Goal: Task Accomplishment & Management: Manage account settings

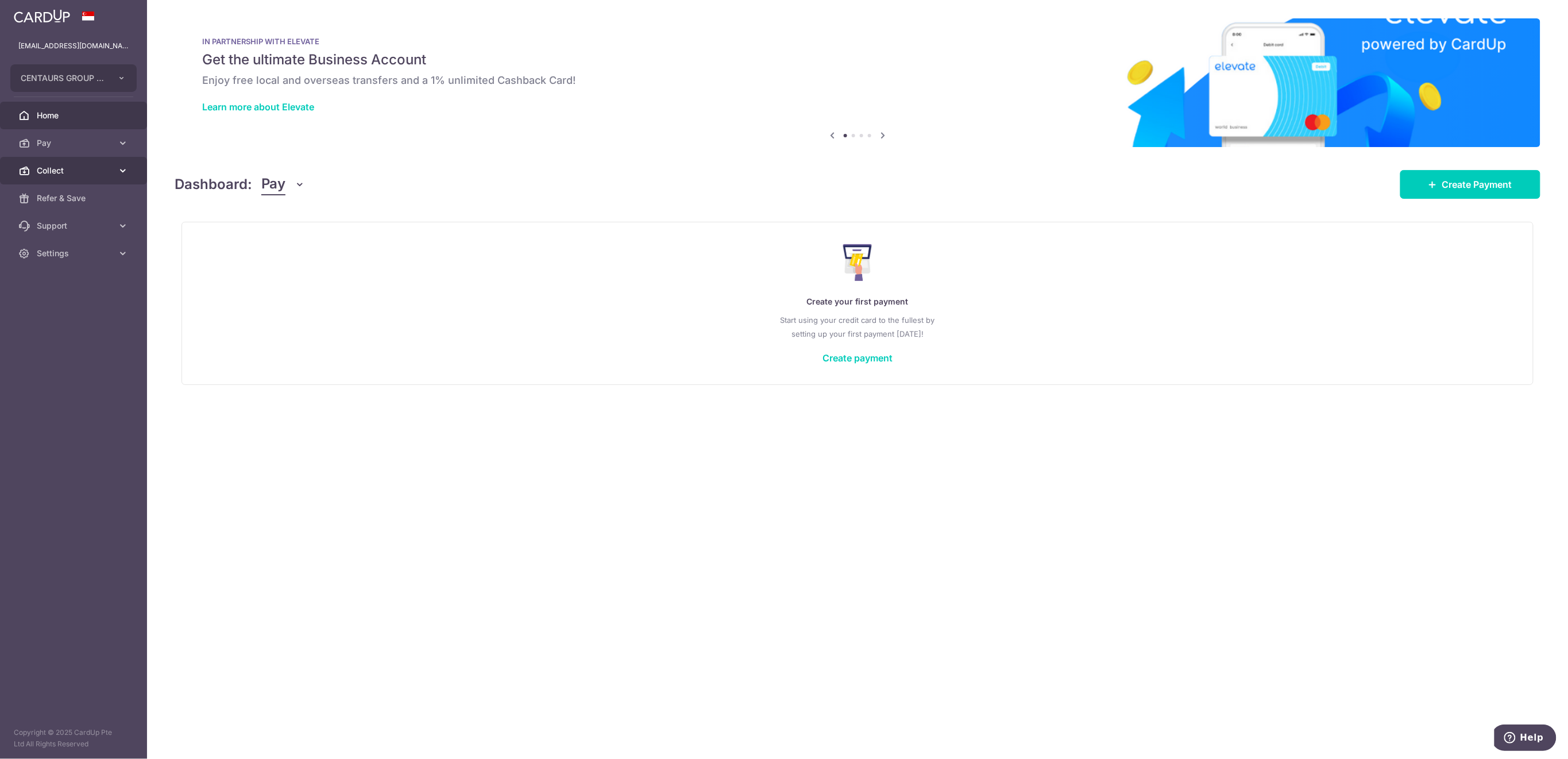
click at [86, 165] on span "Collect" at bounding box center [74, 171] width 76 height 11
click at [80, 255] on span "Payment Requests" at bounding box center [74, 253] width 76 height 11
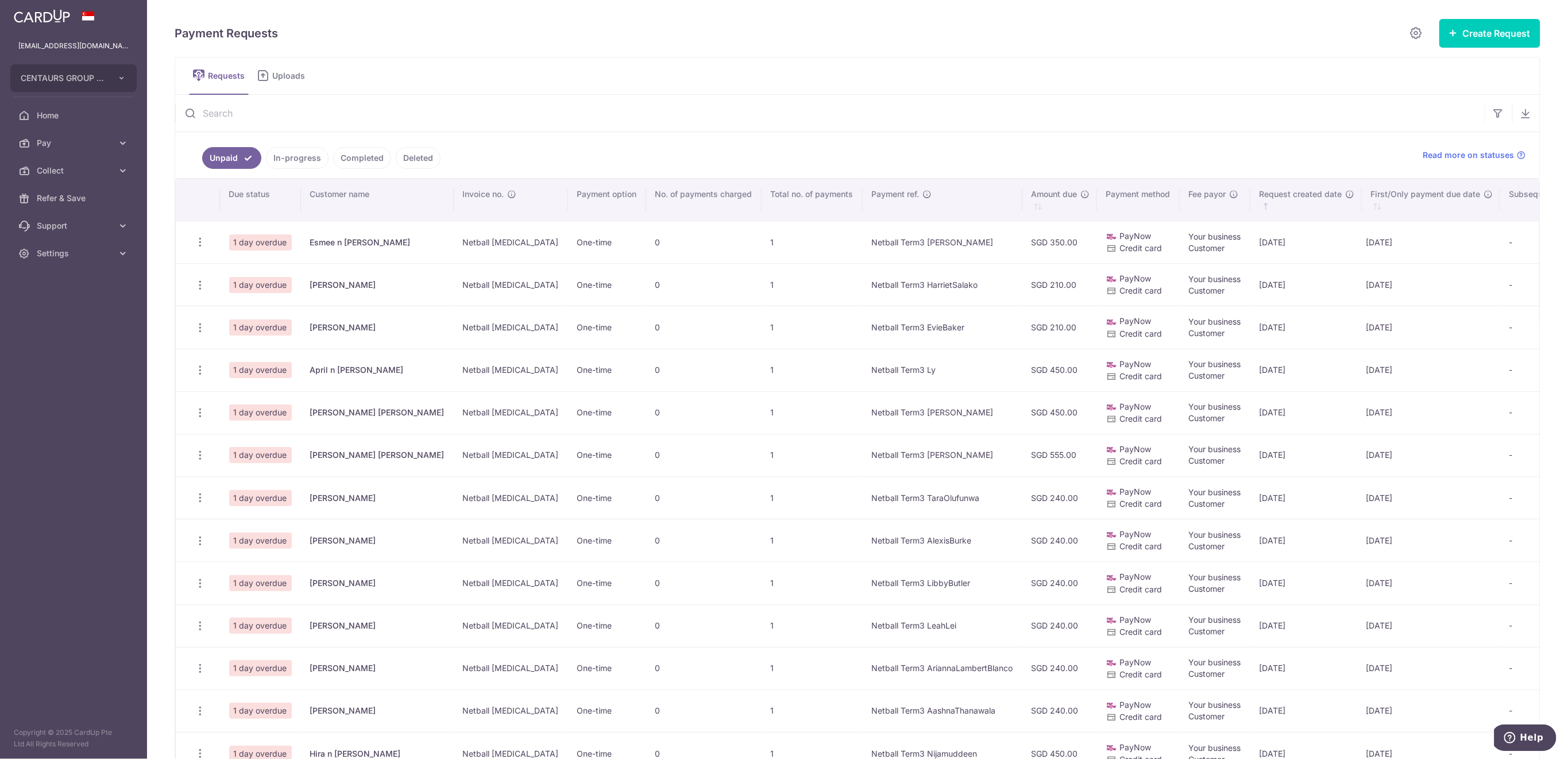
click at [367, 115] on input "text" at bounding box center [830, 113] width 1309 height 37
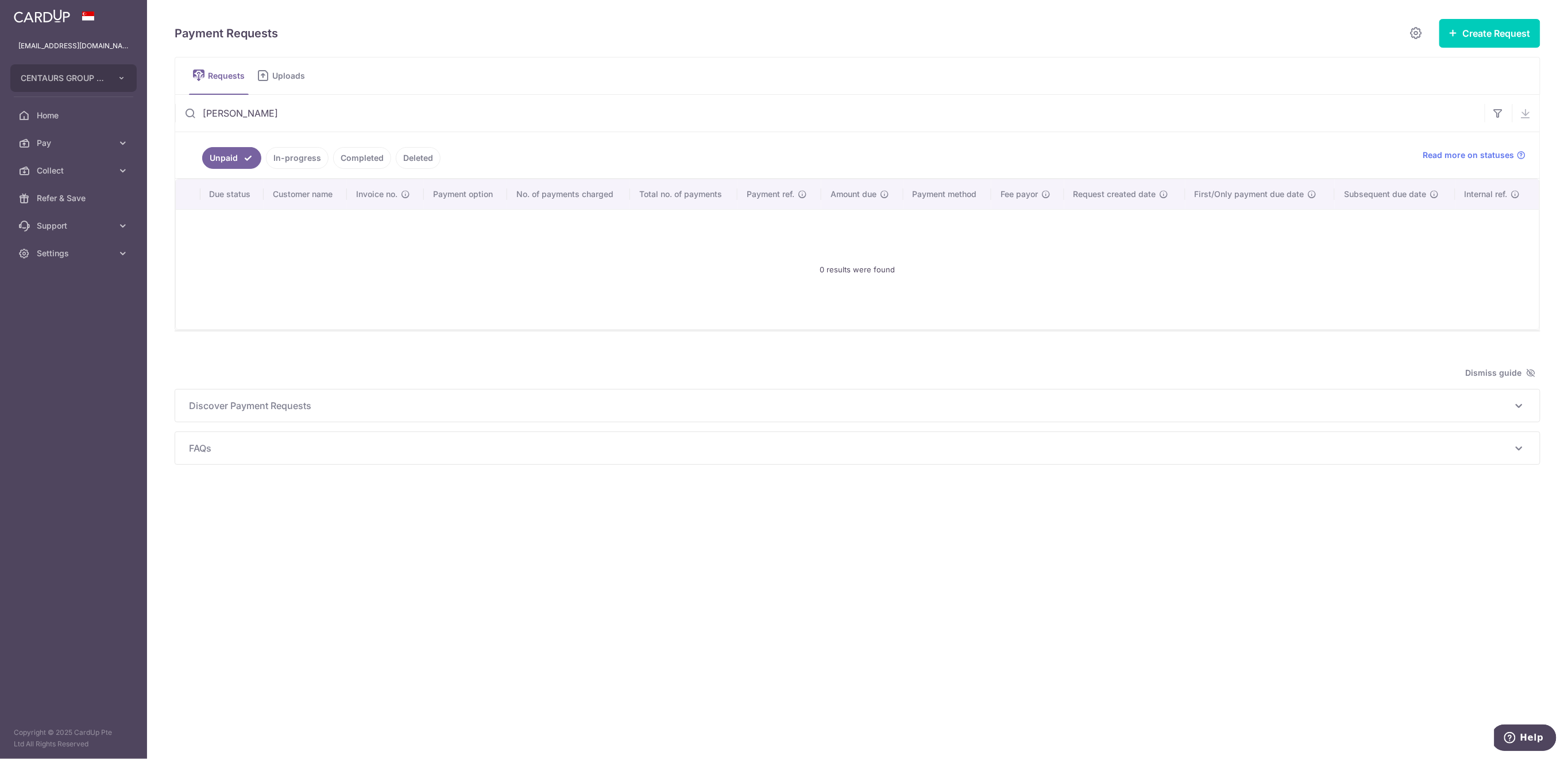
type input "cooper"
click at [424, 157] on link "Deleted" at bounding box center [418, 157] width 45 height 22
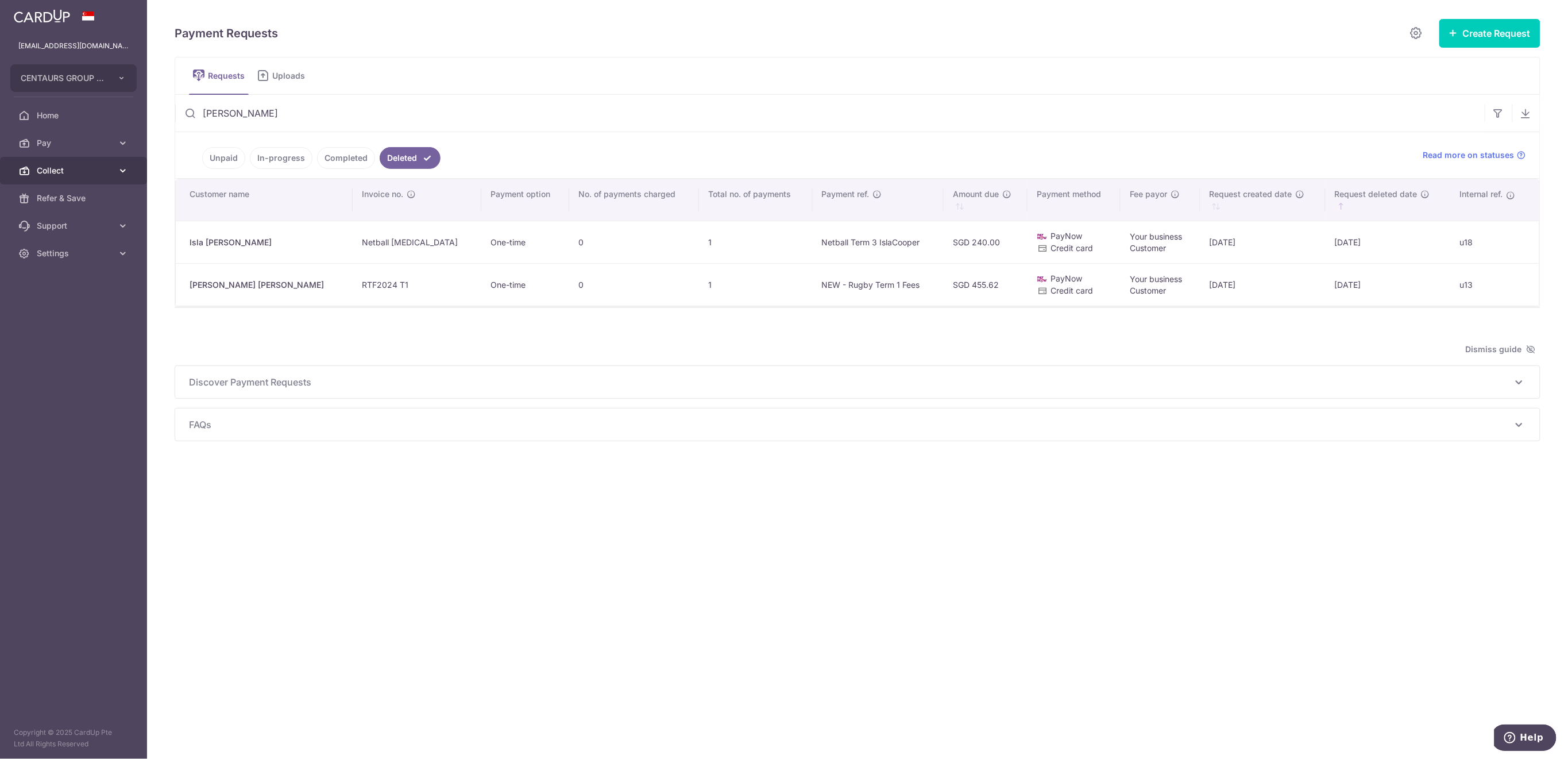
click at [50, 171] on span "Collect" at bounding box center [74, 171] width 76 height 11
click at [67, 204] on link "Dashboard" at bounding box center [73, 198] width 147 height 27
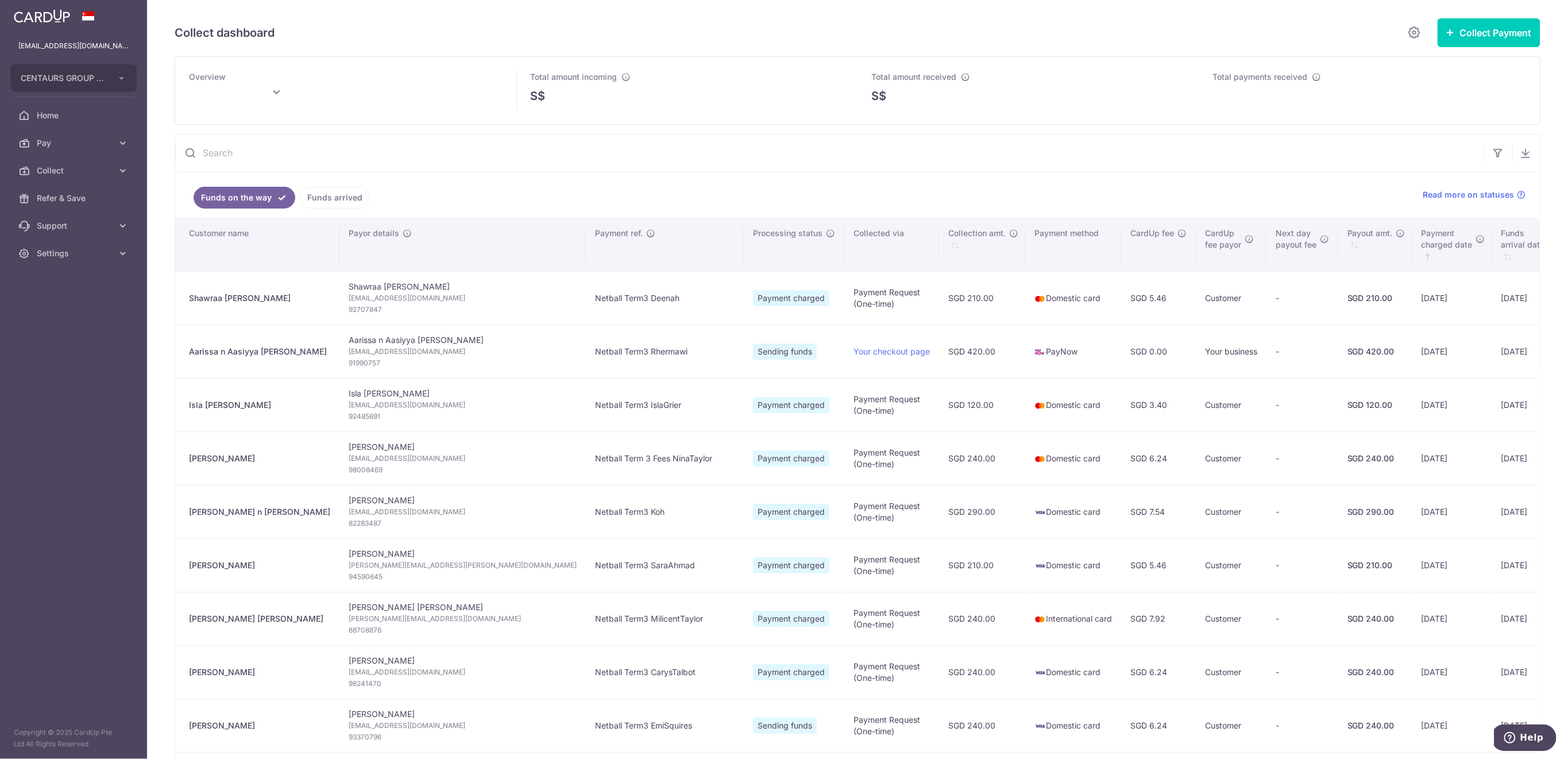
type input "August 2025"
click at [335, 201] on link "Funds arrived" at bounding box center [335, 197] width 70 height 22
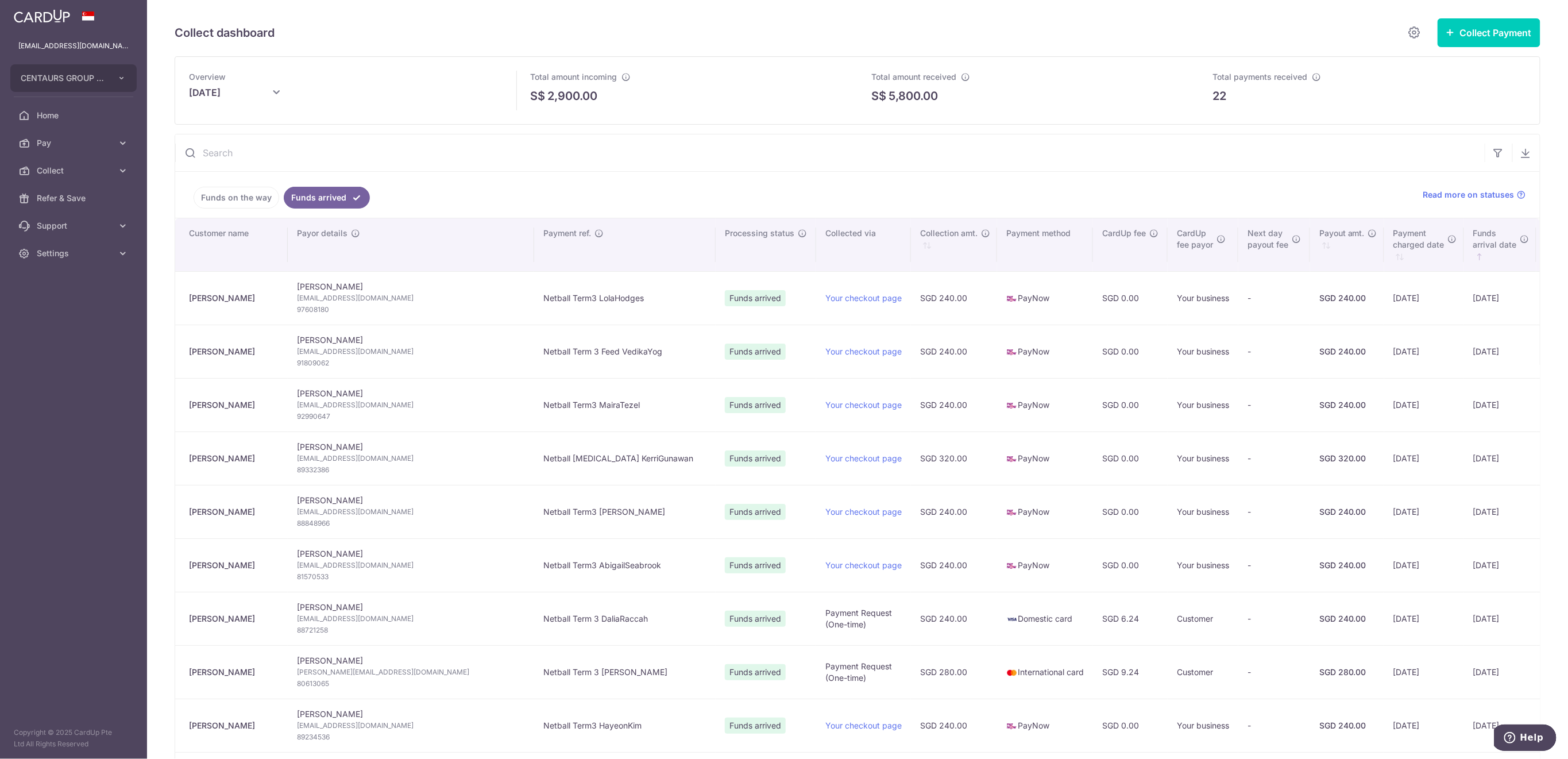
click at [249, 201] on link "Funds on the way" at bounding box center [236, 197] width 86 height 22
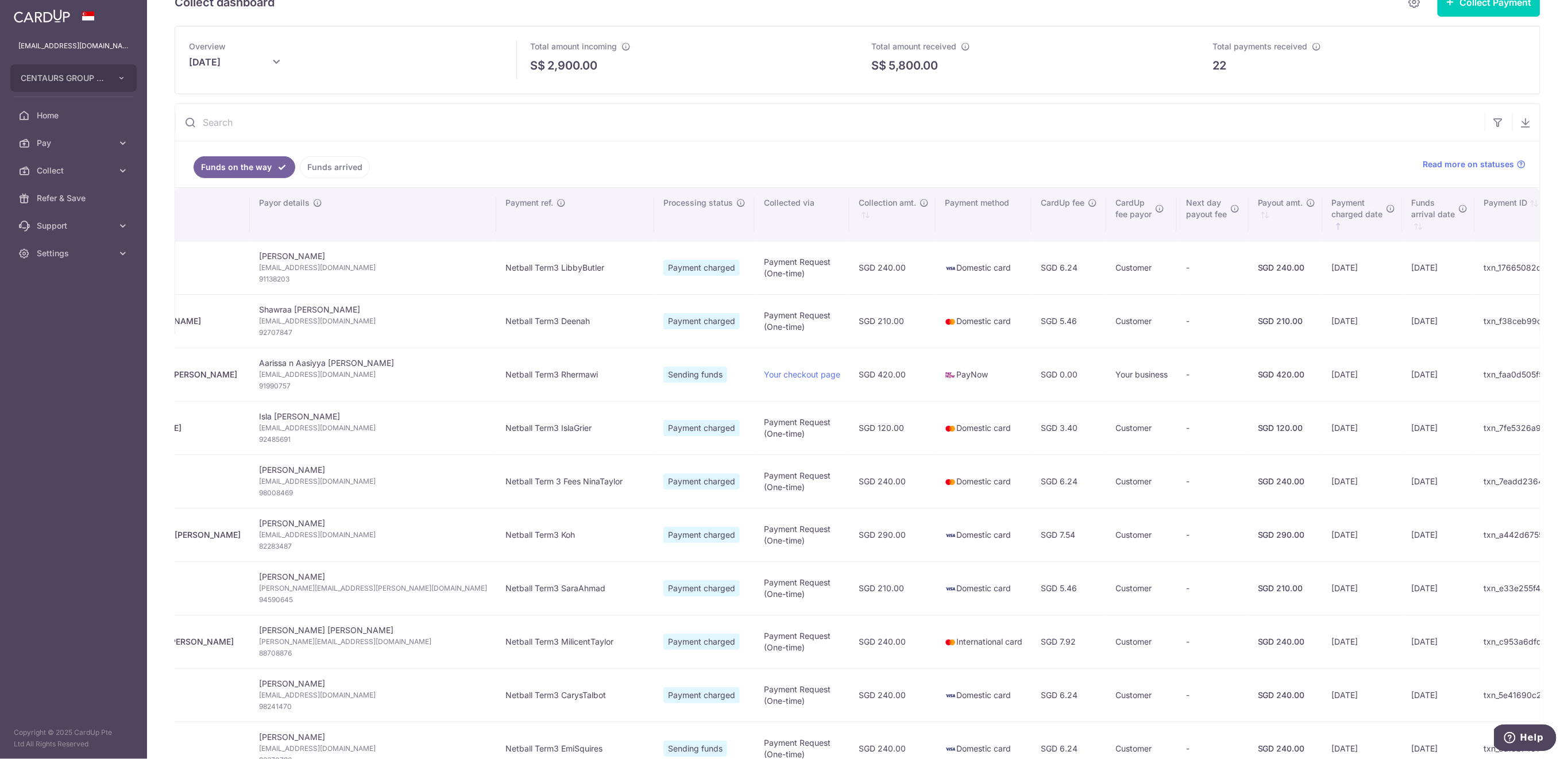
scroll to position [14, 0]
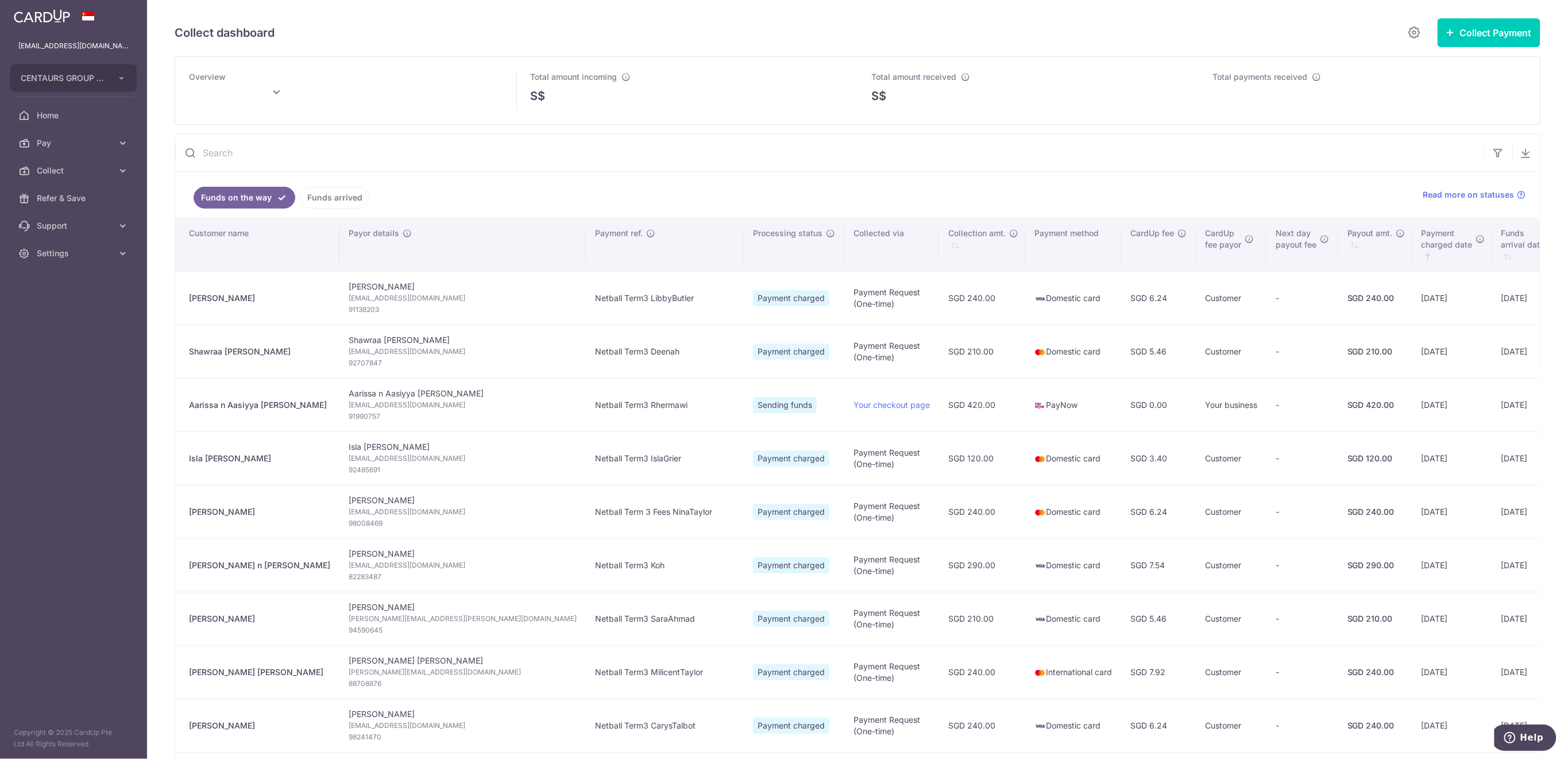
scroll to position [153, 0]
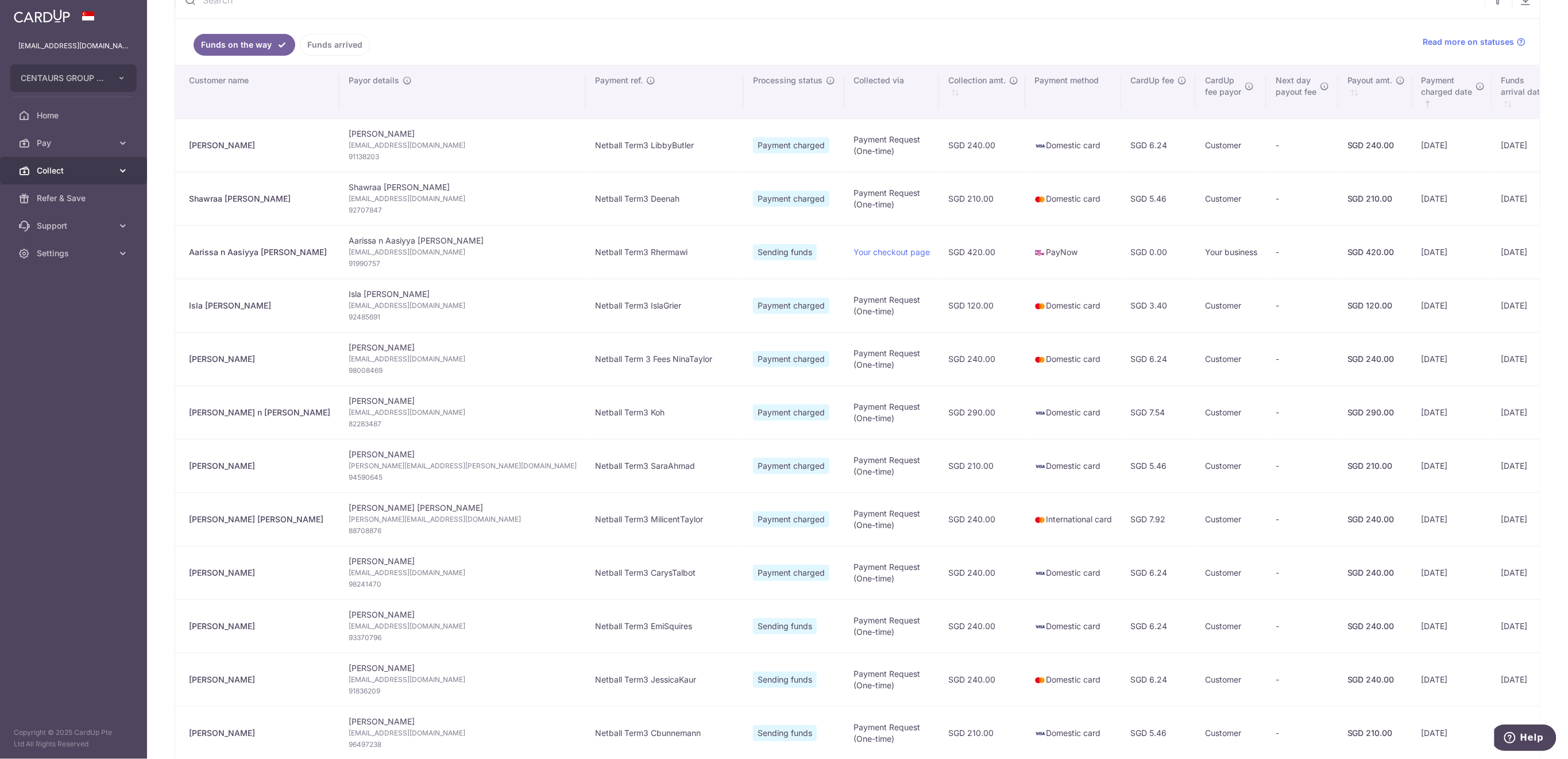
click at [50, 165] on span "Collect" at bounding box center [74, 171] width 76 height 11
click at [66, 253] on span "Payment Requests" at bounding box center [74, 253] width 76 height 11
type input "[DATE]"
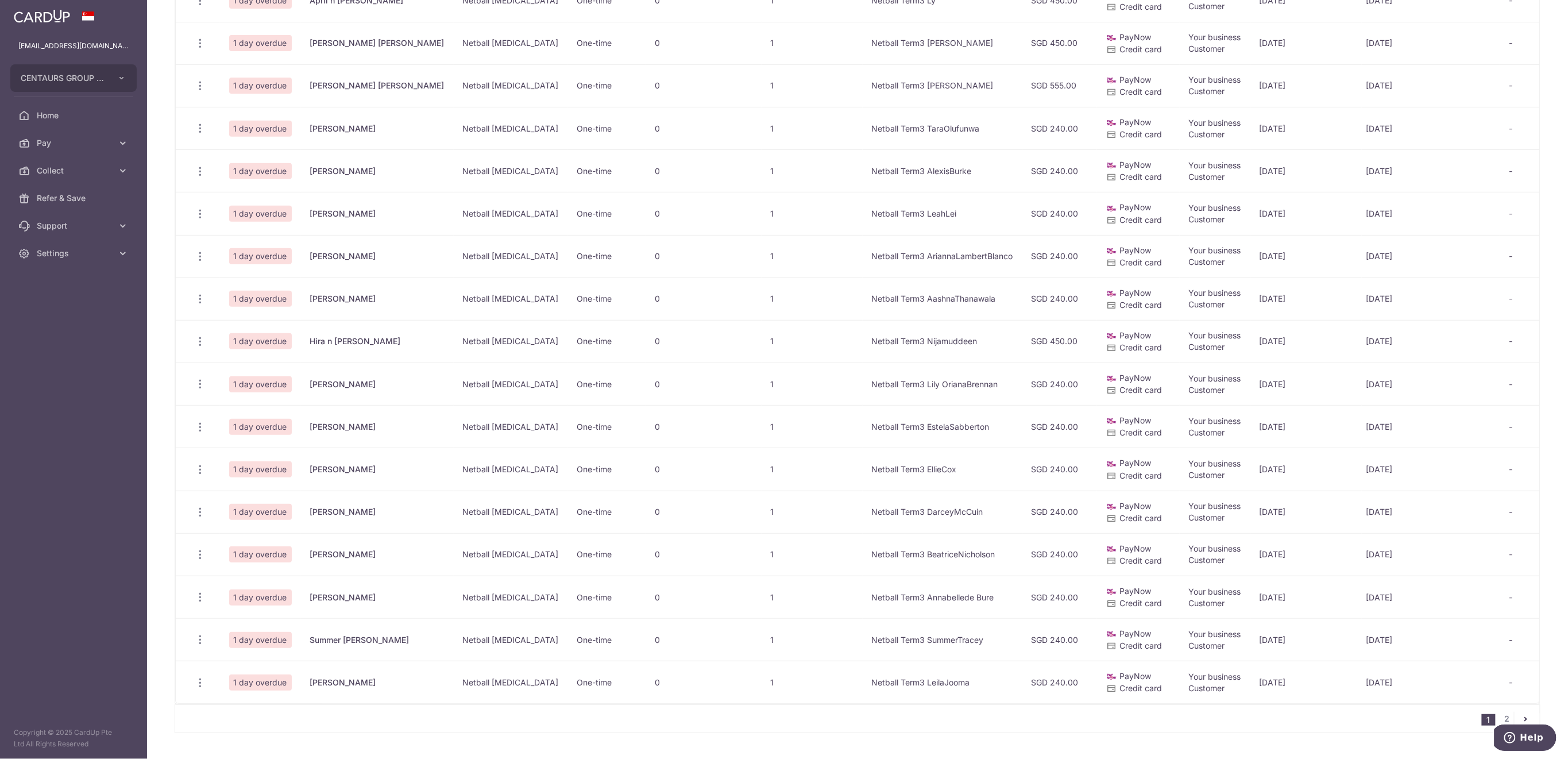
scroll to position [382, 0]
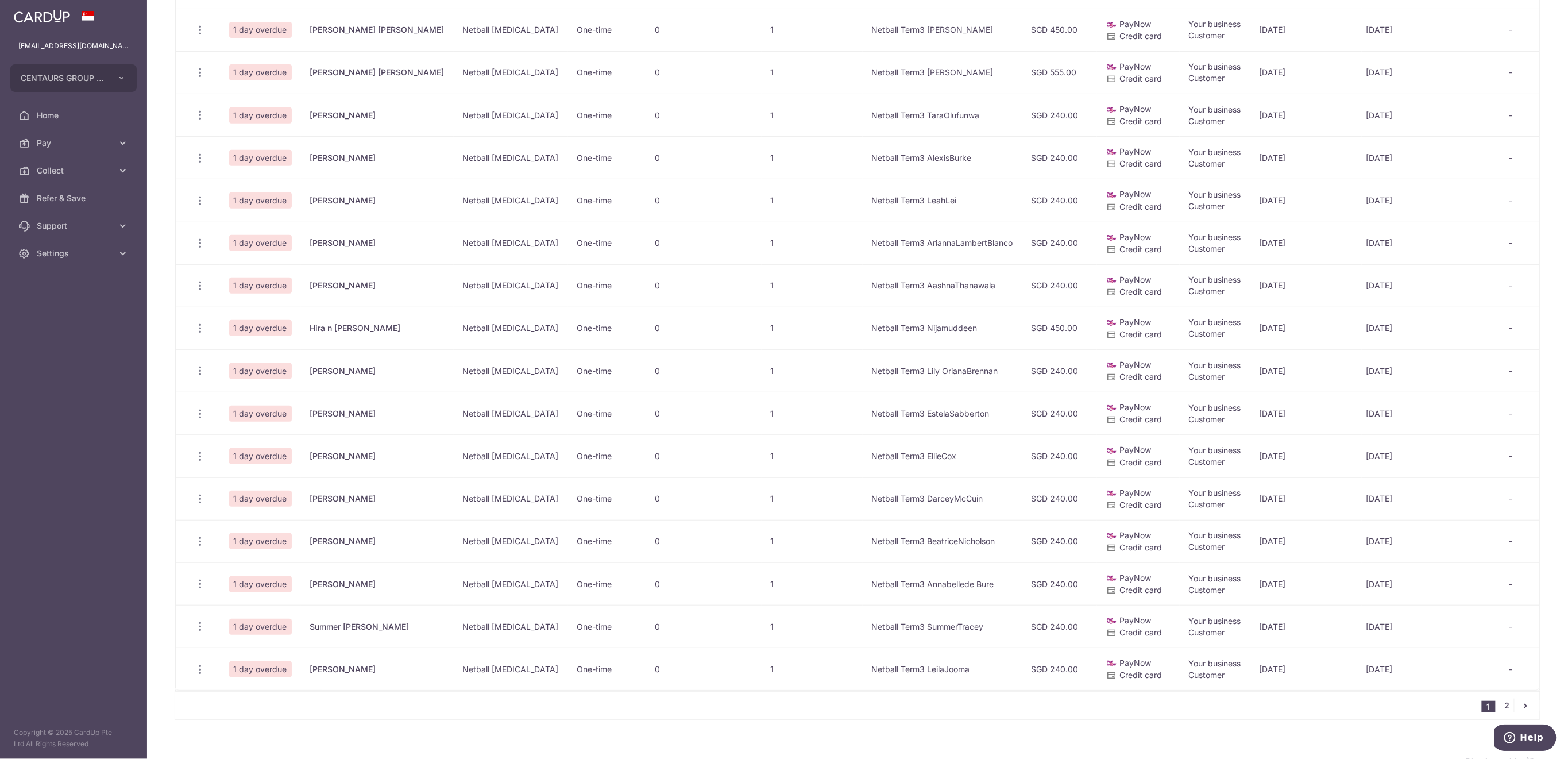
click at [1500, 712] on link "2" at bounding box center [1507, 705] width 14 height 14
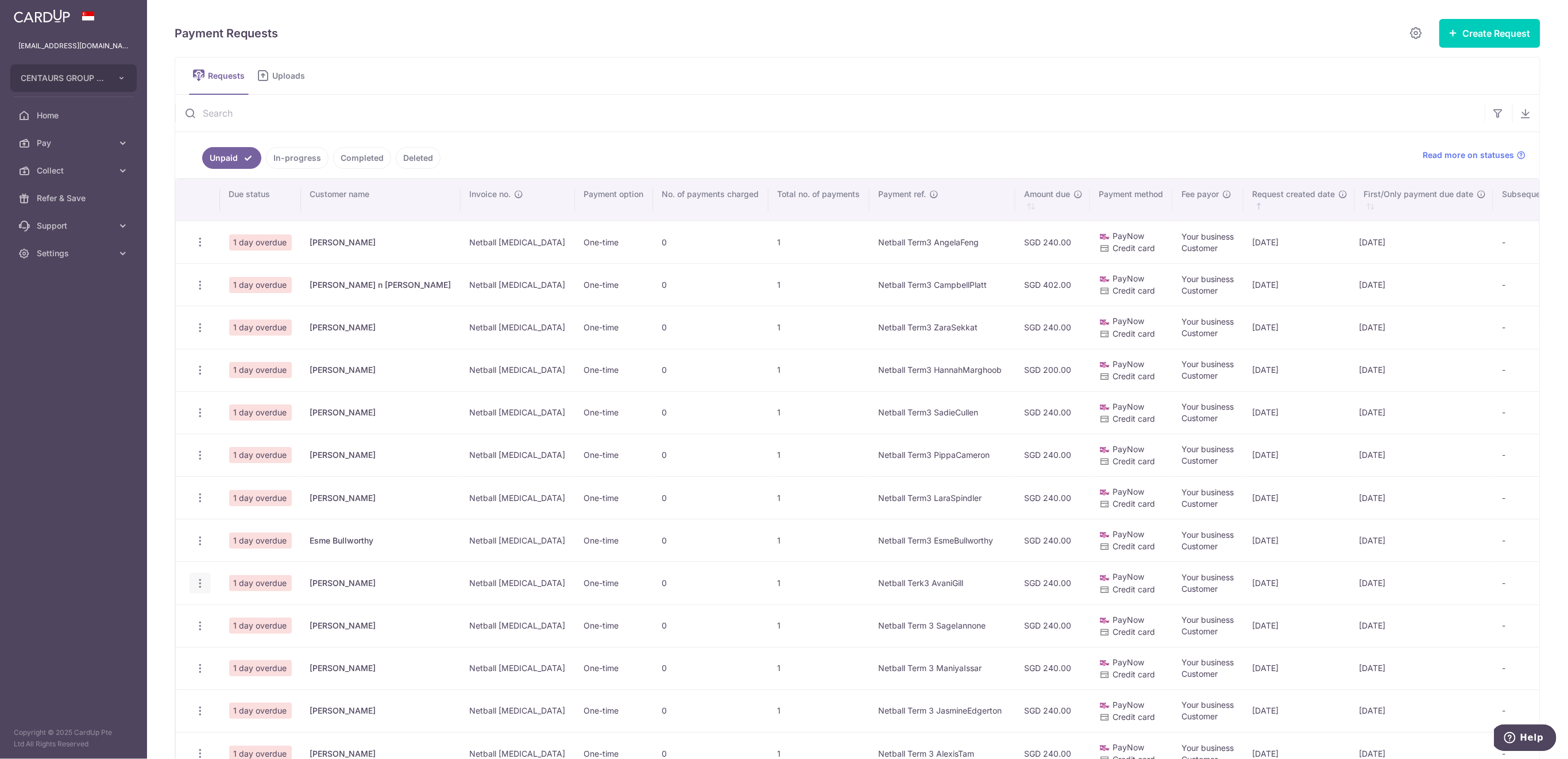
click at [196, 248] on icon "button" at bounding box center [200, 242] width 12 height 12
click at [249, 639] on span "Delete Request" at bounding box center [259, 642] width 72 height 14
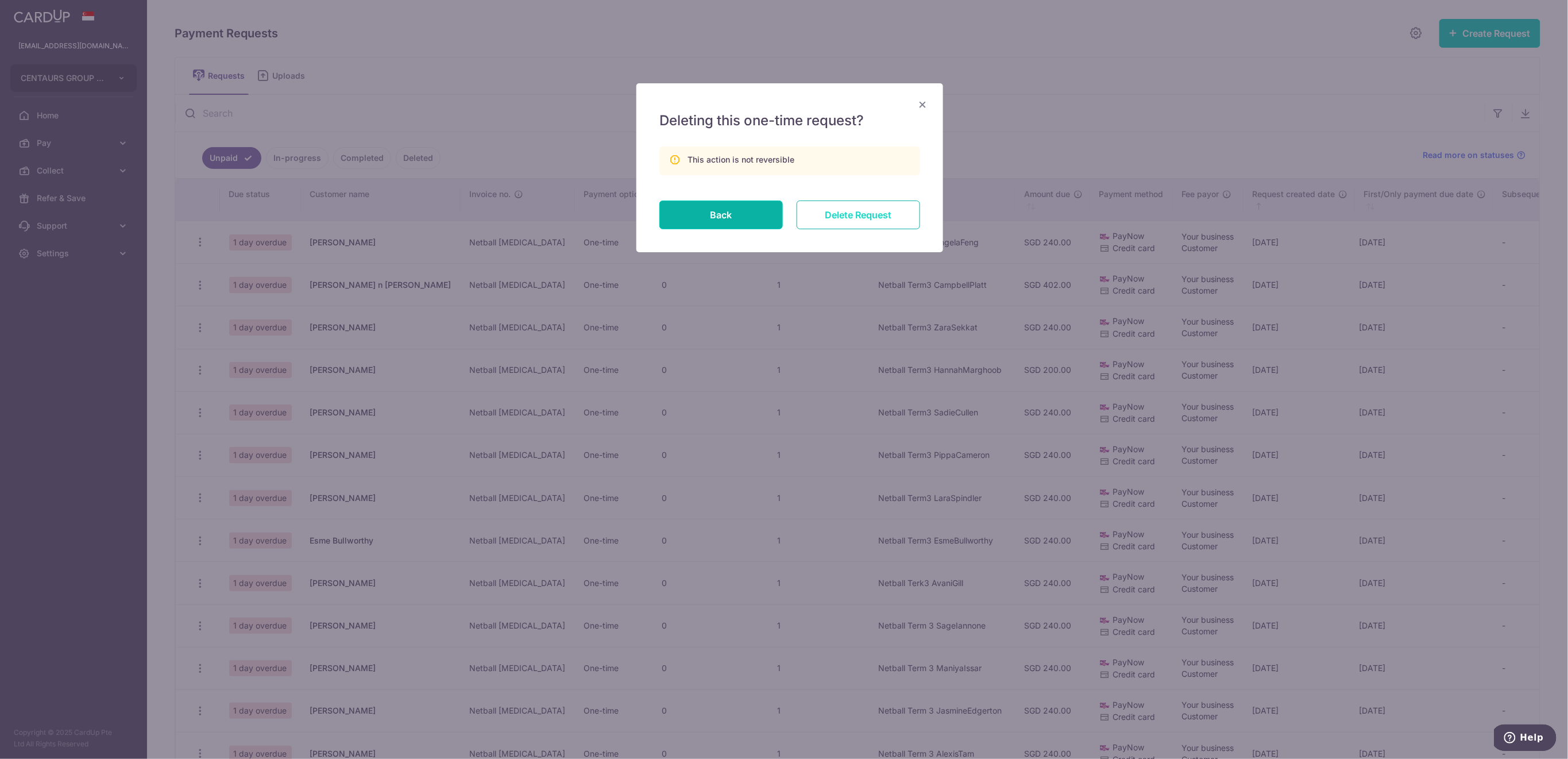
click at [870, 217] on input "Delete Request" at bounding box center [858, 215] width 124 height 29
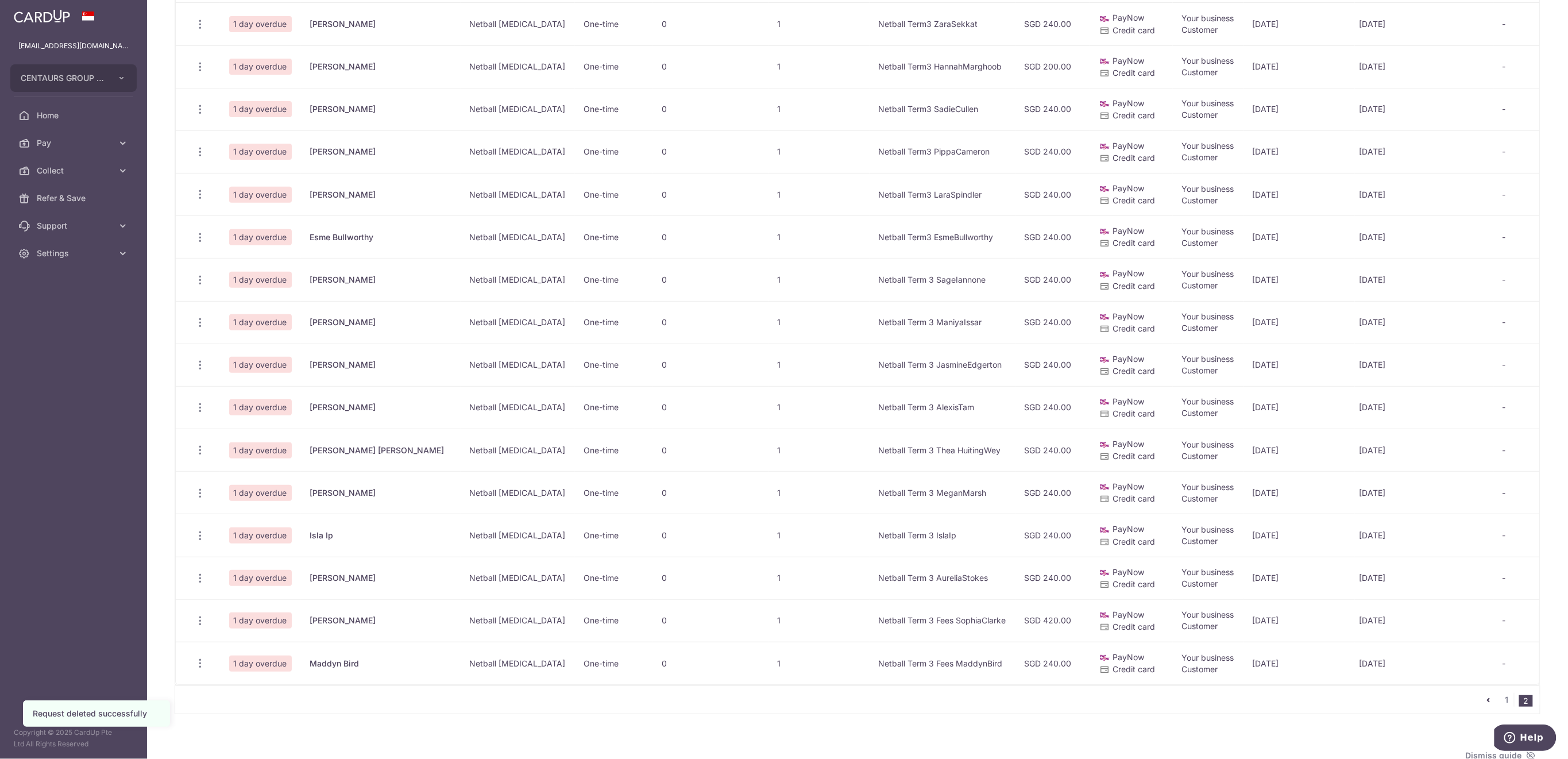
scroll to position [306, 0]
click at [240, 588] on span "Delete Request" at bounding box center [259, 592] width 72 height 14
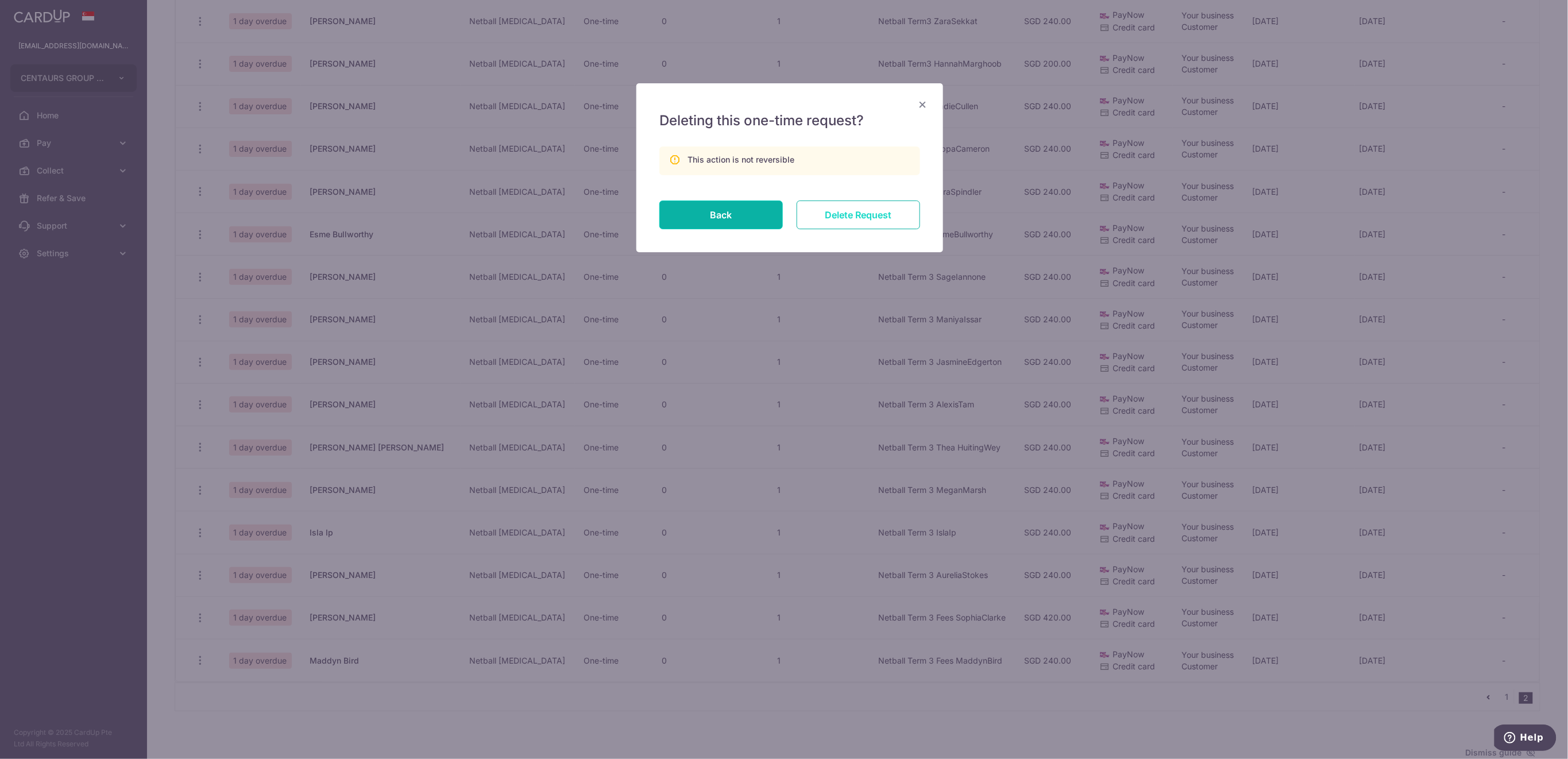
click at [887, 217] on input "Delete Request" at bounding box center [858, 215] width 124 height 29
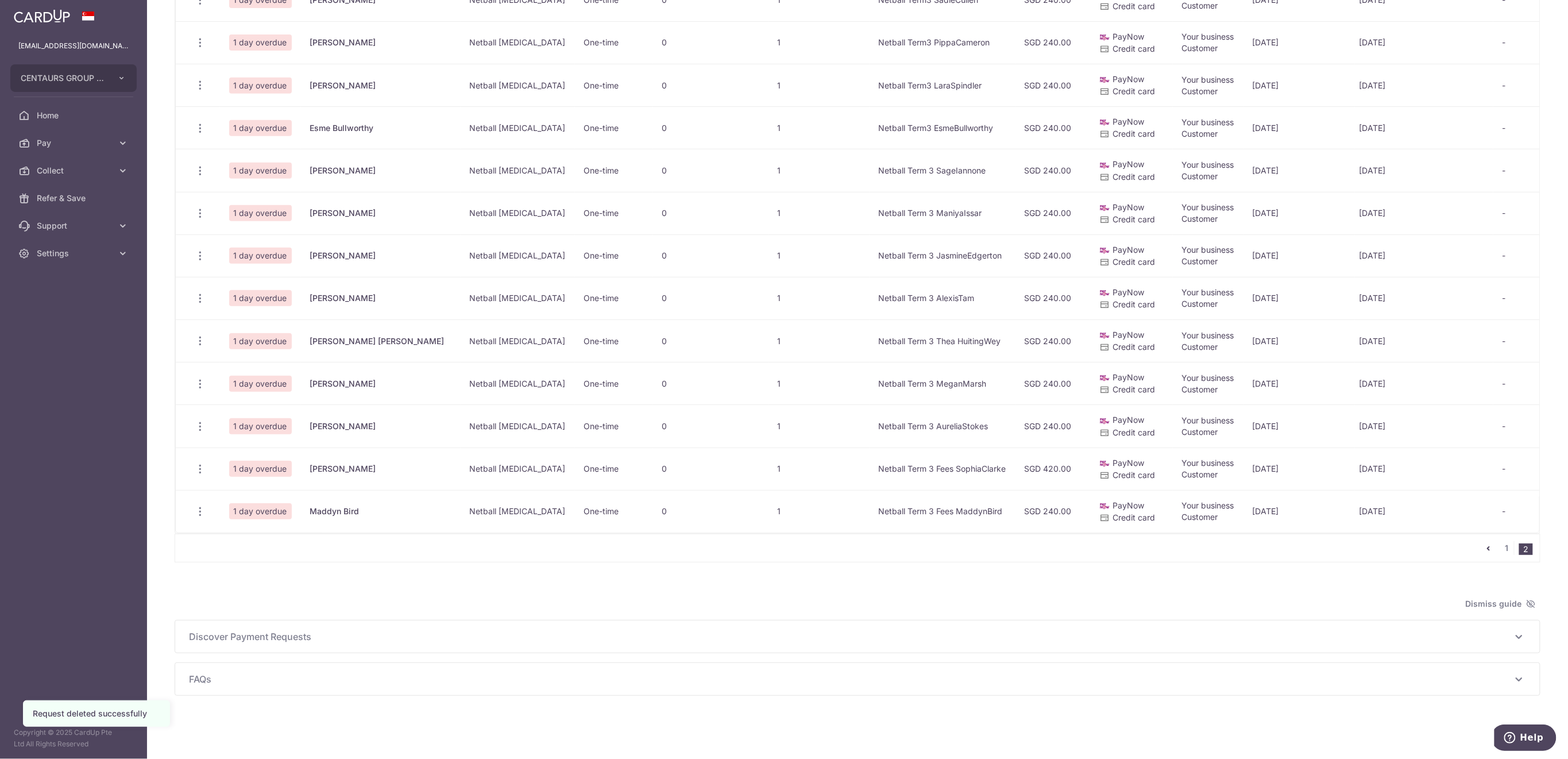
scroll to position [420, 0]
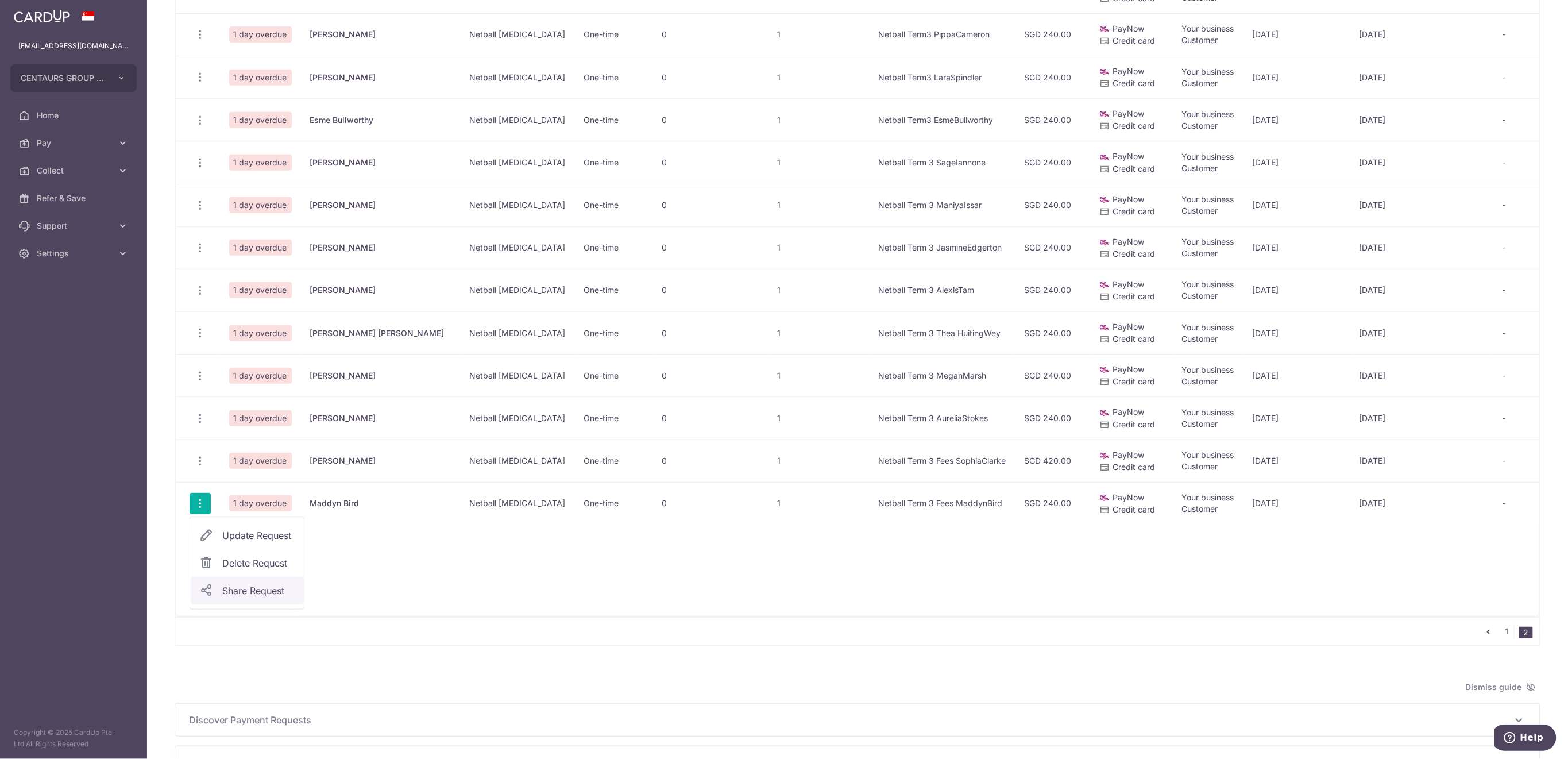
click at [254, 585] on span "Share Request" at bounding box center [259, 590] width 72 height 14
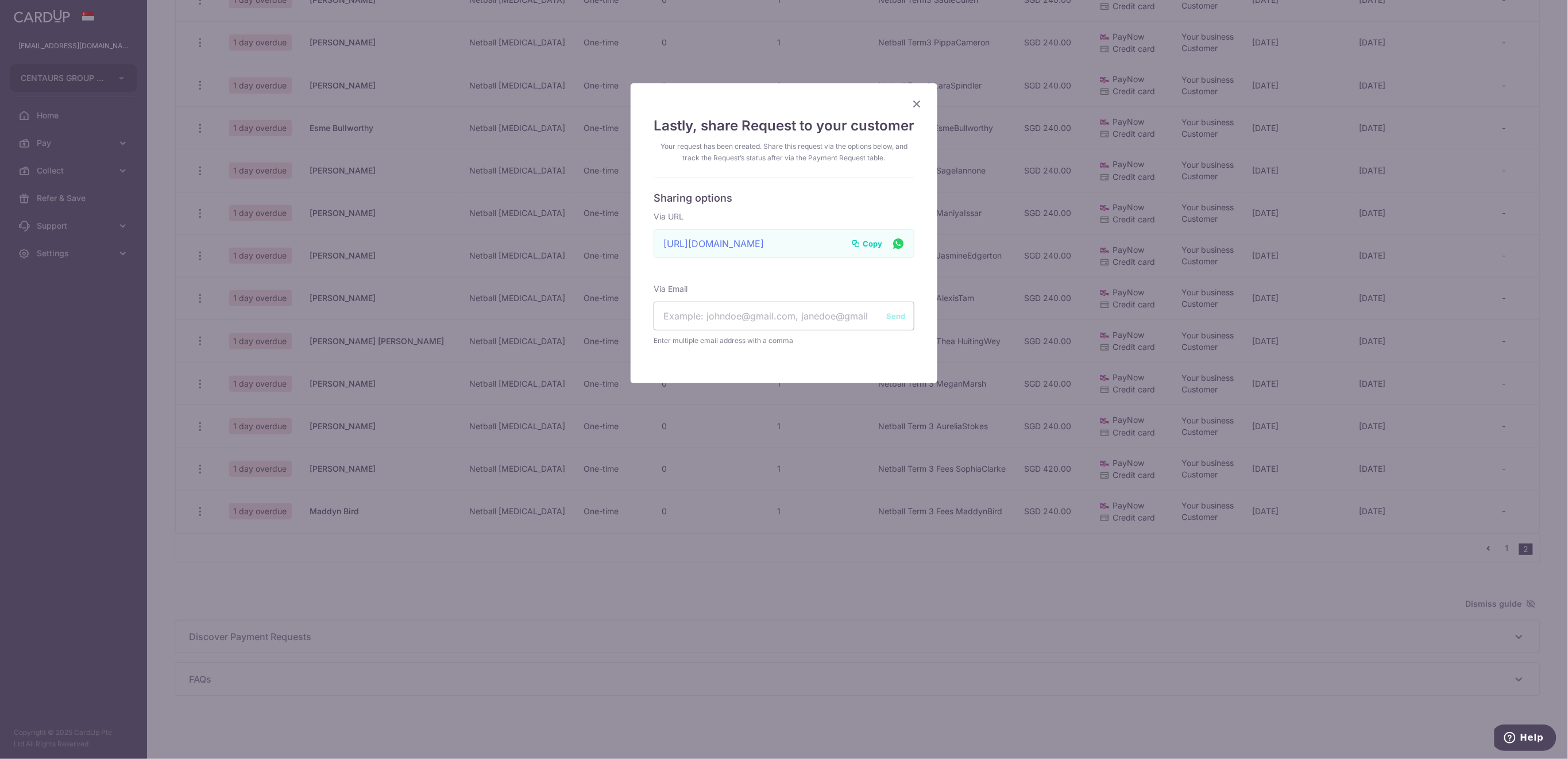
click at [864, 239] on span "Copy" at bounding box center [872, 244] width 19 height 11
click at [872, 242] on span "Copy" at bounding box center [872, 244] width 19 height 11
click at [771, 320] on input "text" at bounding box center [783, 316] width 261 height 29
paste input "amanda.bird8@gmail.com"
type input "amanda.bird8@gmail.com"
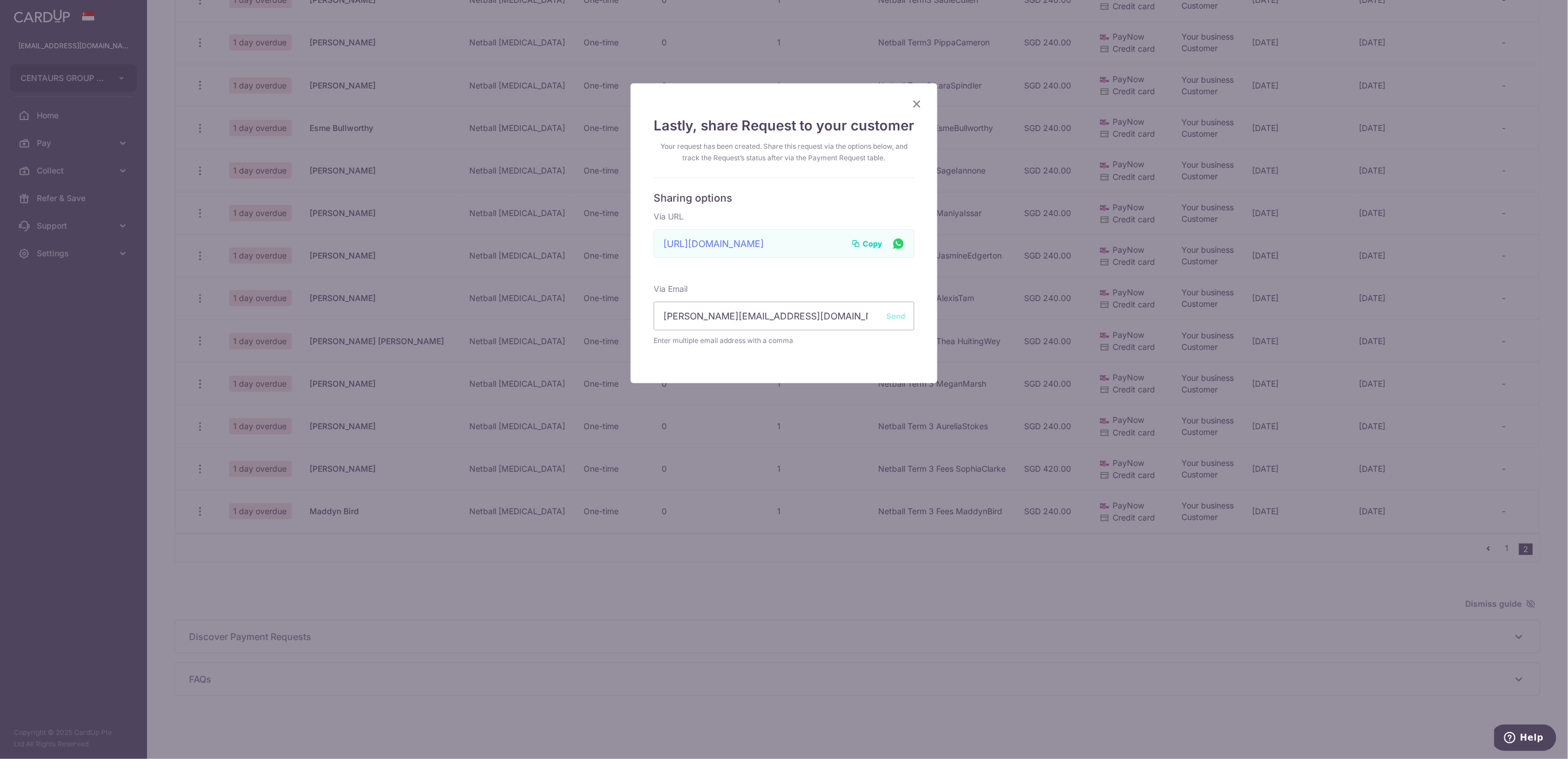
click at [895, 315] on button "Send" at bounding box center [896, 315] width 19 height 11
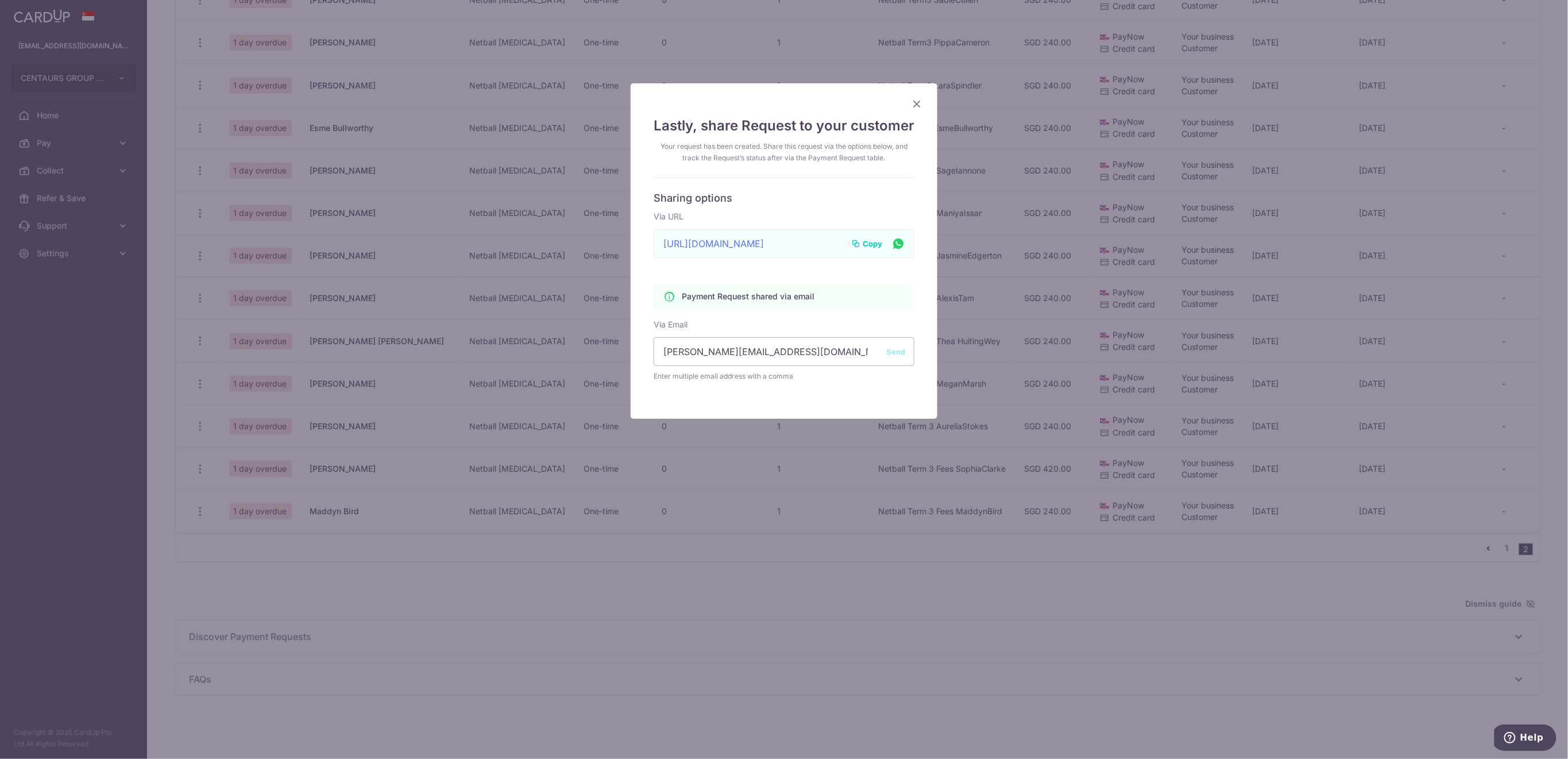
click at [910, 106] on icon "Close" at bounding box center [916, 103] width 14 height 14
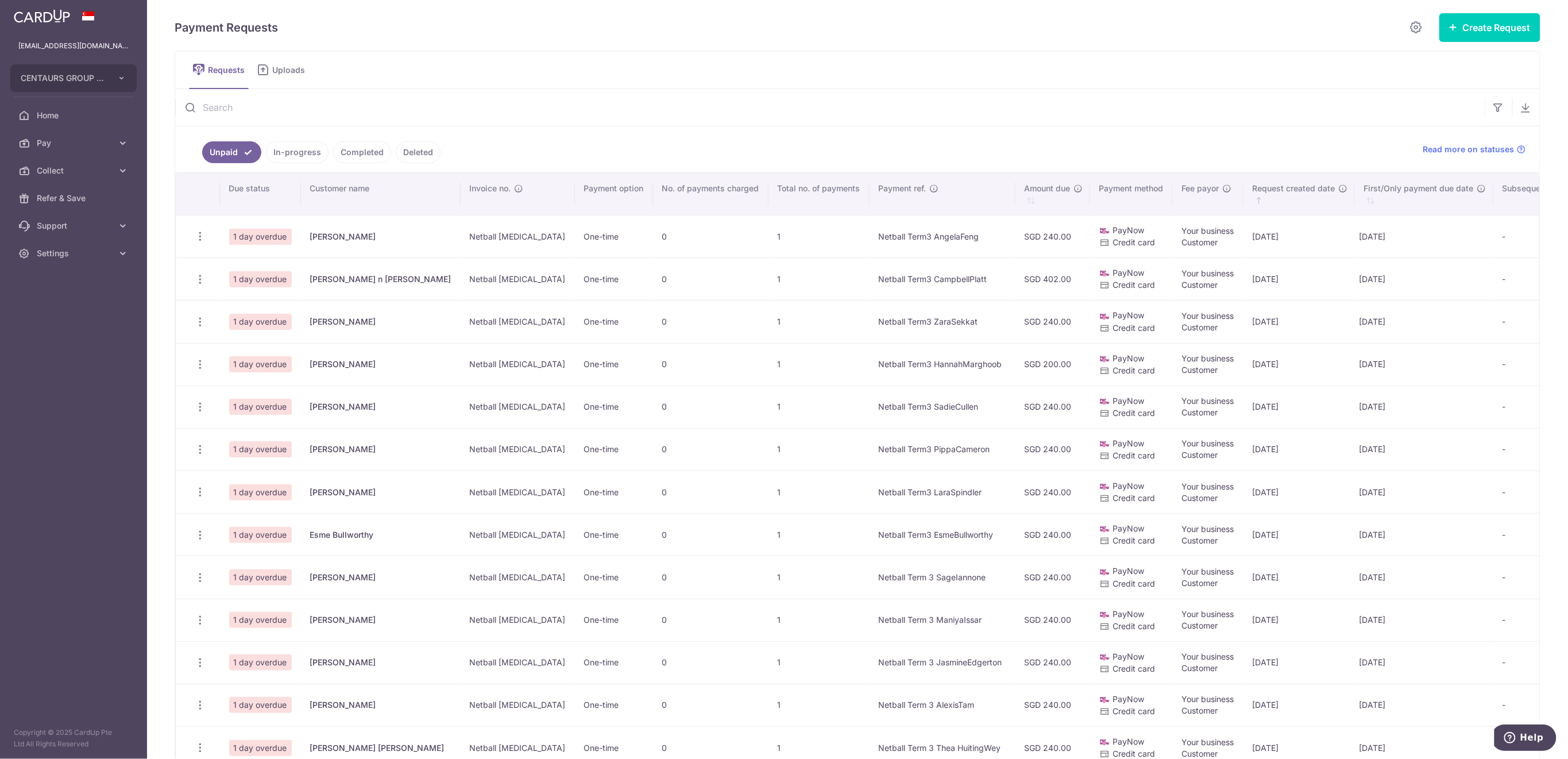
scroll to position [0, 0]
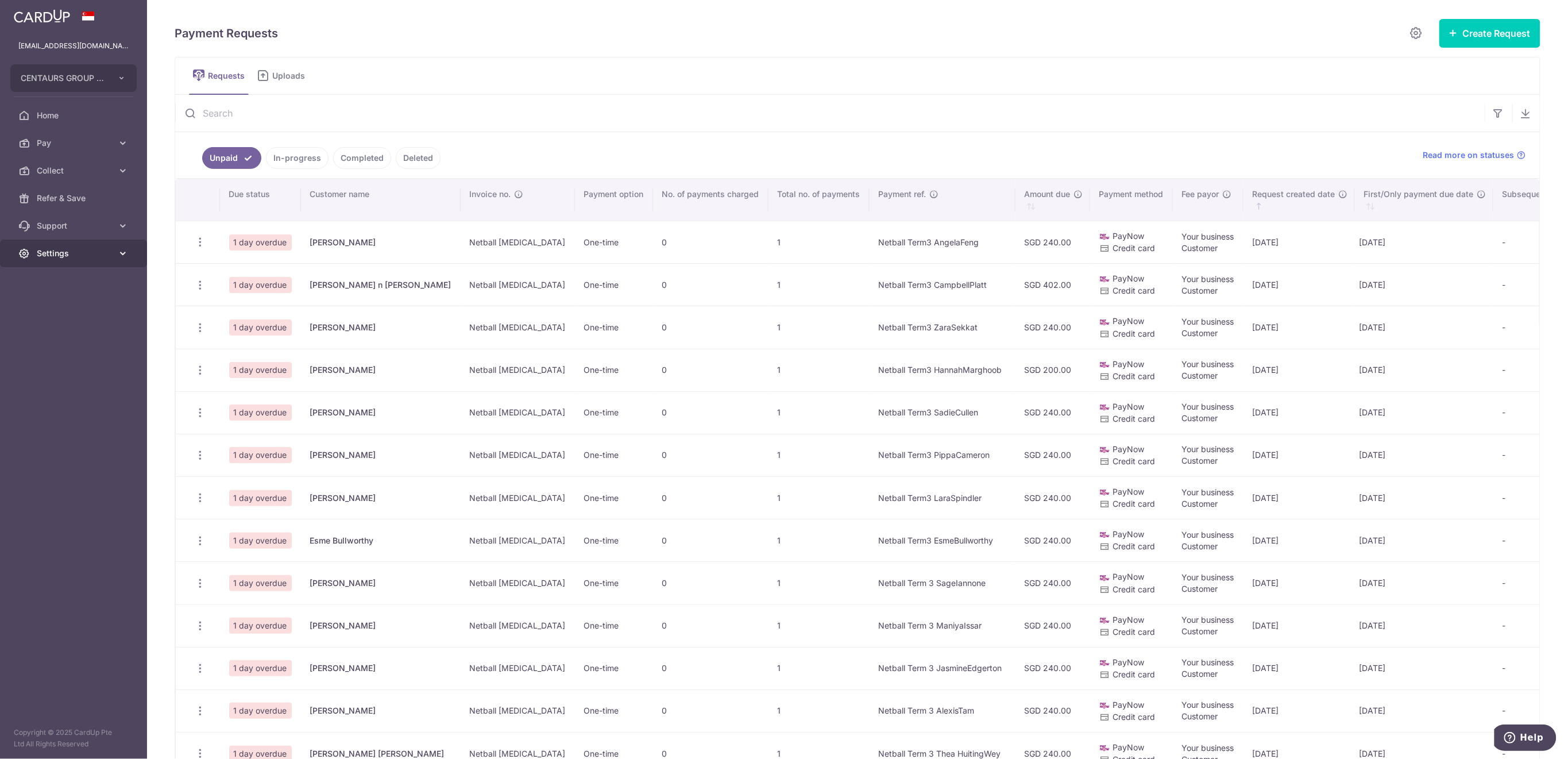
click at [54, 254] on span "Settings" at bounding box center [74, 253] width 76 height 11
click at [85, 315] on link "Logout" at bounding box center [73, 309] width 147 height 27
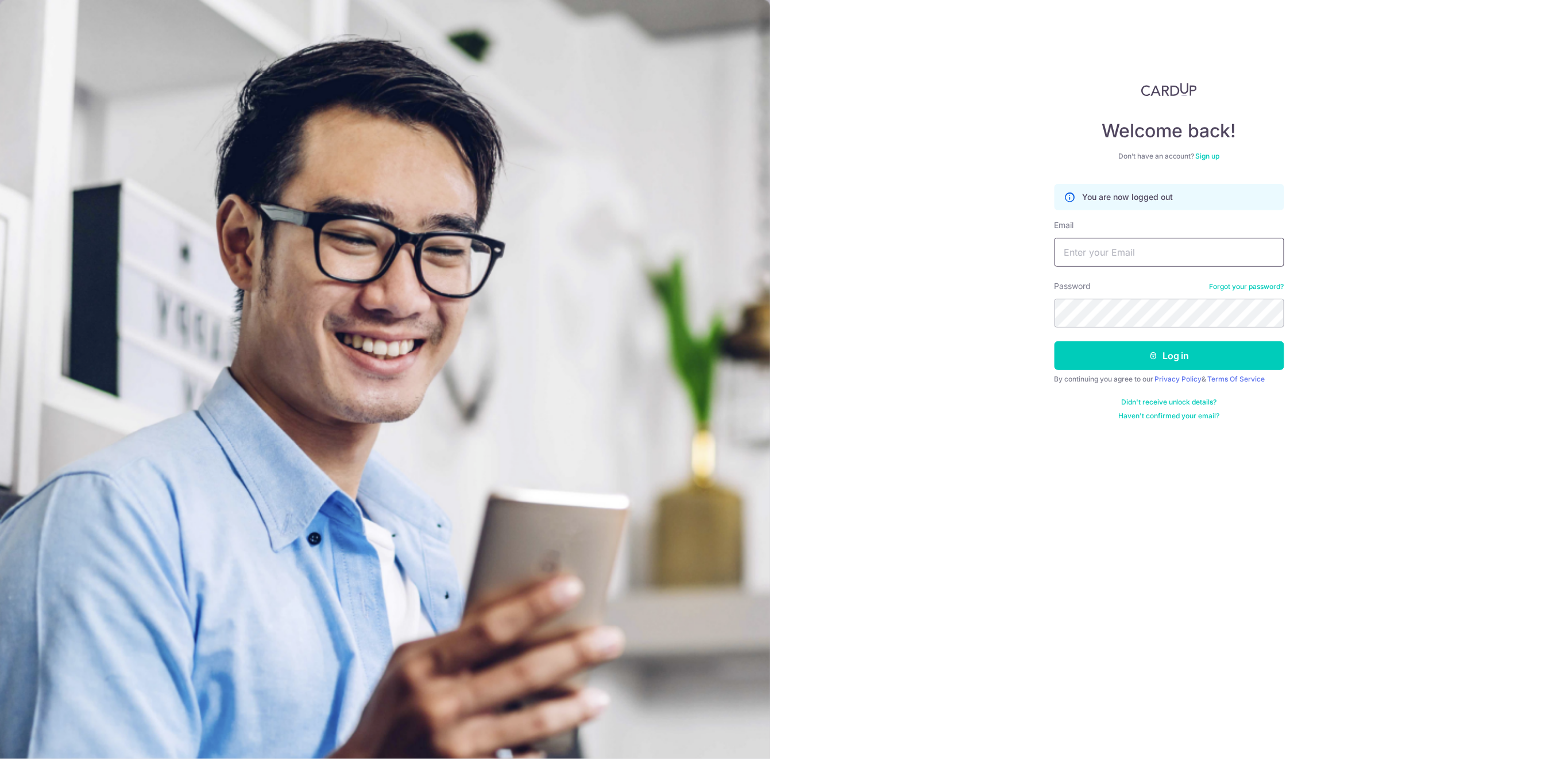
click at [1236, 258] on input "Email" at bounding box center [1169, 252] width 230 height 29
type input "[EMAIL_ADDRESS][DOMAIN_NAME]"
click at [1188, 346] on button "Log in" at bounding box center [1169, 355] width 230 height 29
